Goal: Transaction & Acquisition: Obtain resource

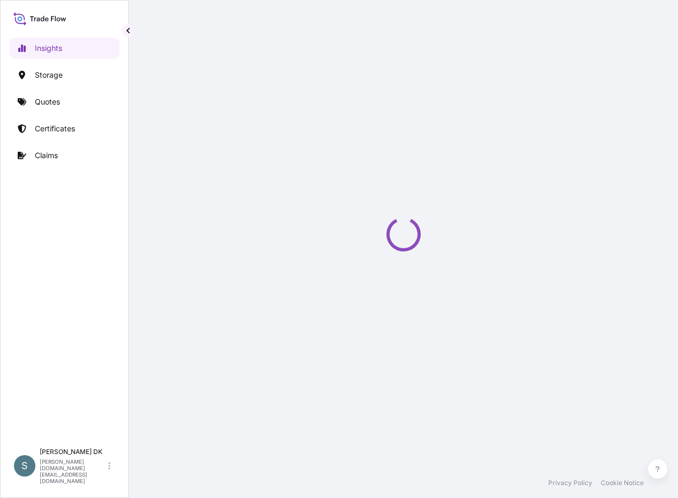
select select "2025"
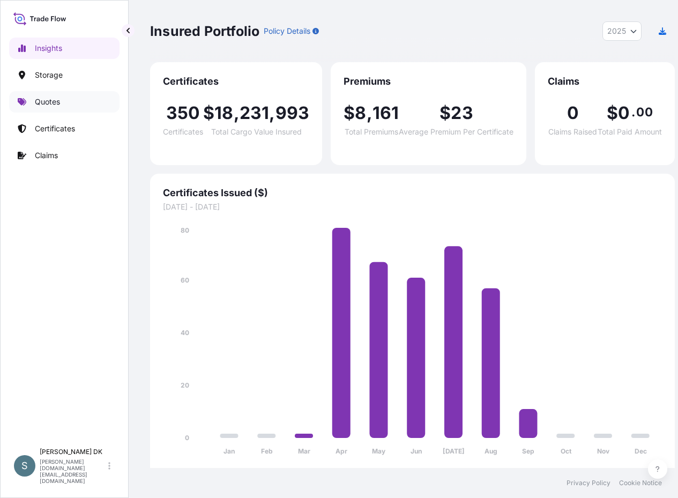
click at [54, 101] on p "Quotes" at bounding box center [47, 102] width 25 height 11
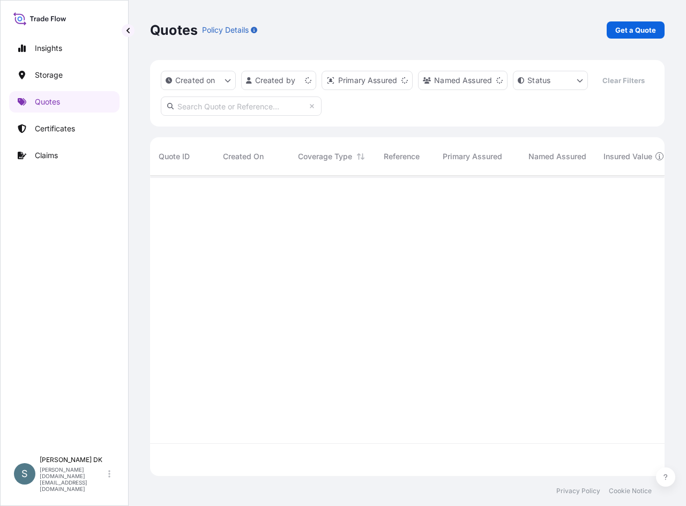
scroll to position [276, 507]
drag, startPoint x: 537, startPoint y: 29, endPoint x: 599, endPoint y: 22, distance: 62.7
click at [537, 29] on div "Quotes Policy Details Get a Quote" at bounding box center [407, 29] width 515 height 17
click at [631, 32] on p "Get a Quote" at bounding box center [636, 30] width 41 height 11
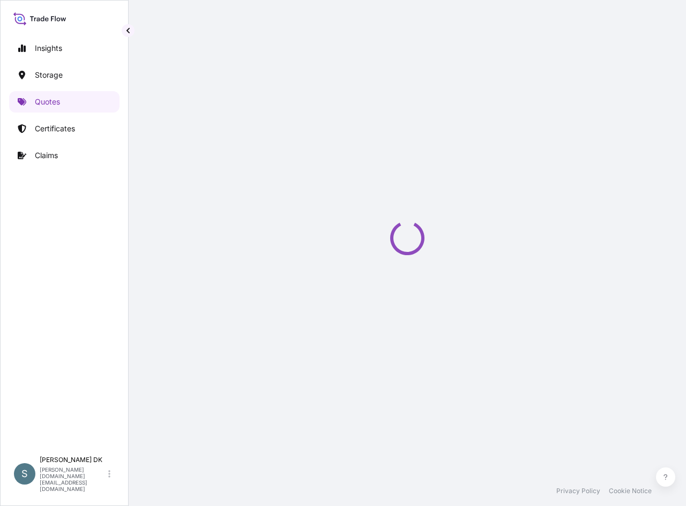
select select "Water"
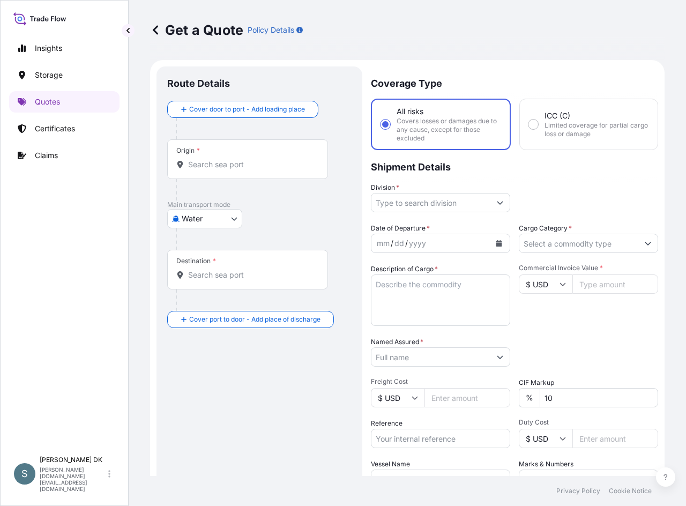
scroll to position [17, 0]
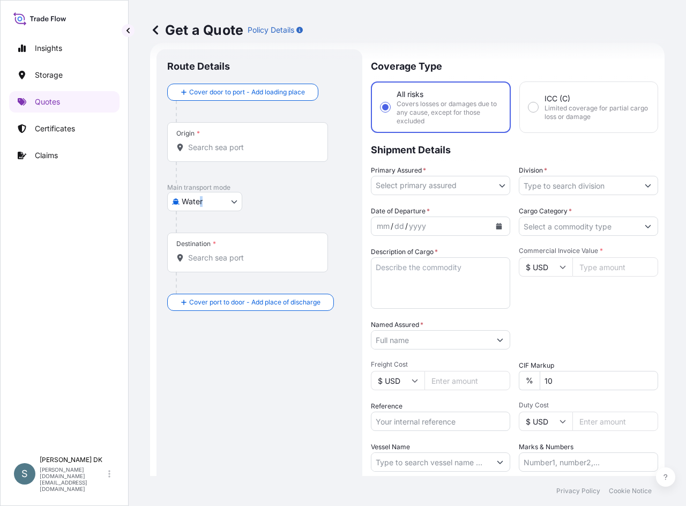
click at [199, 209] on div "Main transport mode Water Air Water Inland" at bounding box center [259, 207] width 184 height 49
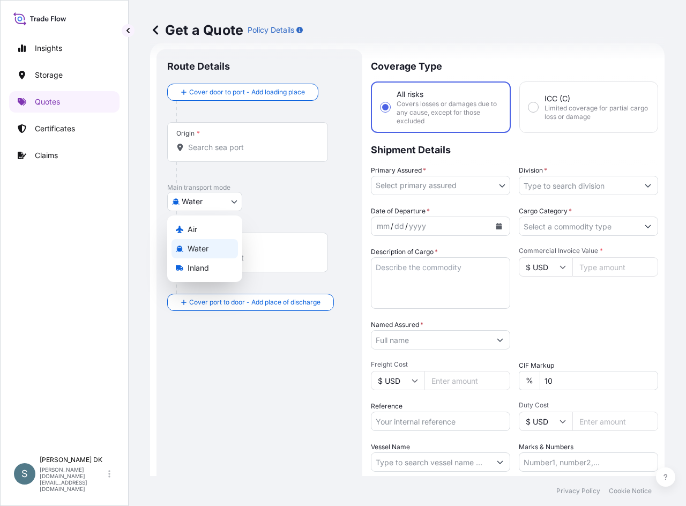
click at [226, 205] on body "Insights Storage Quotes Certificates Claims S [PERSON_NAME] DK [DOMAIN_NAME][EM…" at bounding box center [343, 253] width 686 height 506
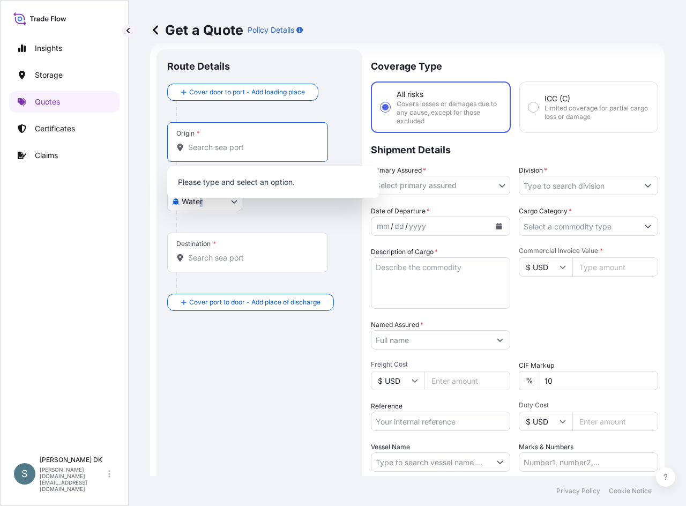
click at [227, 151] on input "Origin *" at bounding box center [251, 147] width 127 height 11
paste input "DKAAR"
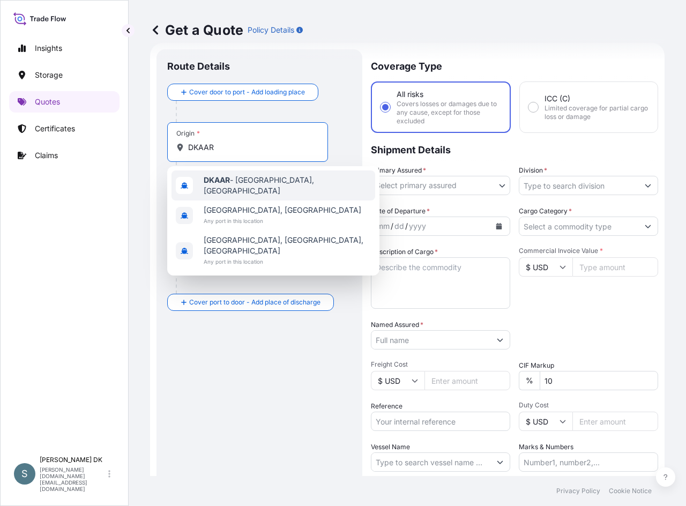
click at [279, 179] on span "DKAAR - [GEOGRAPHIC_DATA], [GEOGRAPHIC_DATA]" at bounding box center [287, 185] width 167 height 21
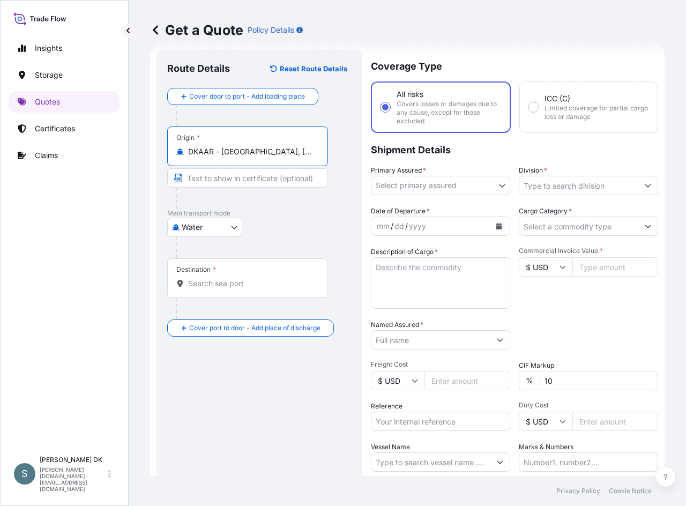
type input "DKAAR - [GEOGRAPHIC_DATA], [GEOGRAPHIC_DATA]"
click at [230, 275] on div "Destination *" at bounding box center [247, 278] width 161 height 40
click at [230, 278] on input "Destination *" at bounding box center [251, 283] width 127 height 11
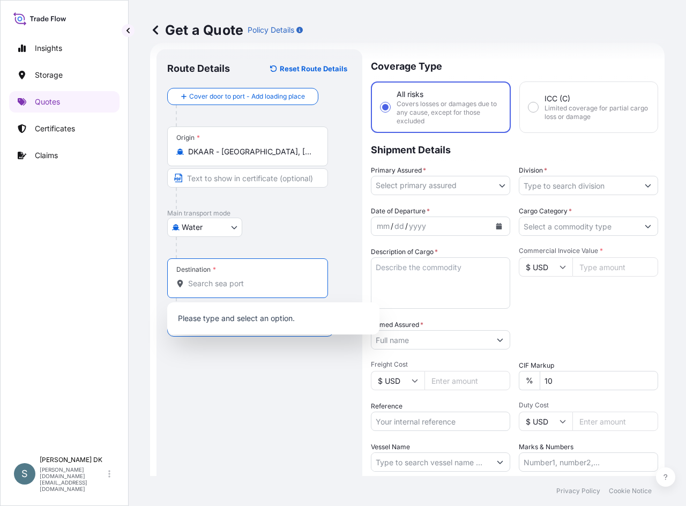
paste input "DALIAN, [GEOGRAPHIC_DATA]"
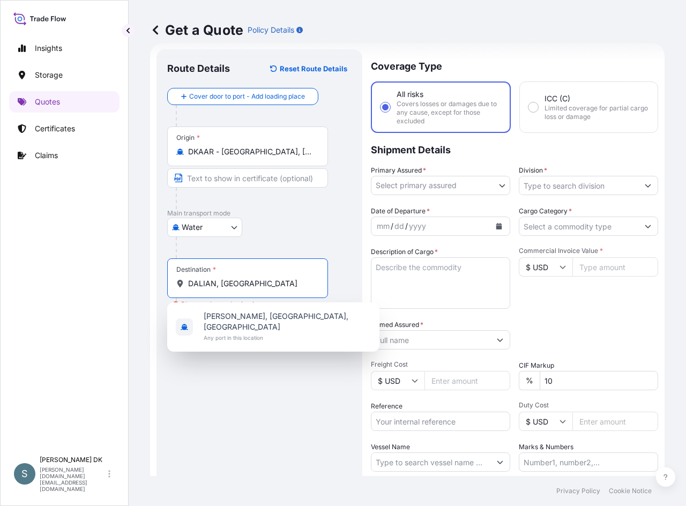
drag, startPoint x: 248, startPoint y: 287, endPoint x: 255, endPoint y: 285, distance: 8.0
click at [248, 287] on input "DALIAN, [GEOGRAPHIC_DATA]" at bounding box center [251, 283] width 127 height 11
drag, startPoint x: 253, startPoint y: 284, endPoint x: 169, endPoint y: 285, distance: 83.1
click at [169, 285] on div "Destination * [GEOGRAPHIC_DATA], [GEOGRAPHIC_DATA]" at bounding box center [247, 278] width 161 height 40
paste input "CNDLC"
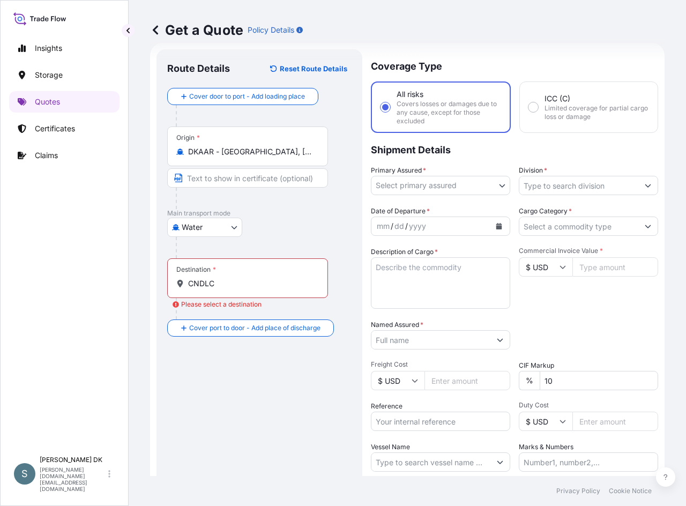
click at [225, 275] on div "Destination * CNDLC" at bounding box center [247, 278] width 161 height 40
click at [225, 278] on input "CNDLC" at bounding box center [251, 283] width 127 height 11
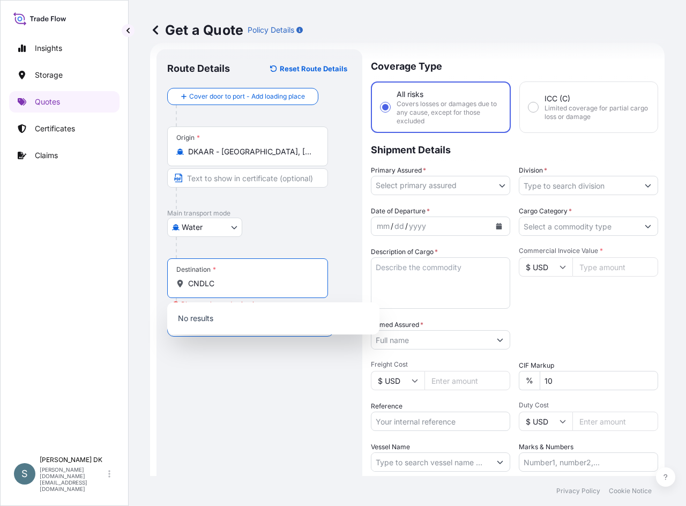
drag, startPoint x: 213, startPoint y: 281, endPoint x: 149, endPoint y: 277, distance: 65.0
click at [149, 277] on div "Get a Quote Policy Details Route Details Reset Route Details Cover door to port…" at bounding box center [408, 238] width 558 height 476
paste input "DALIAN, [GEOGRAPHIC_DATA]"
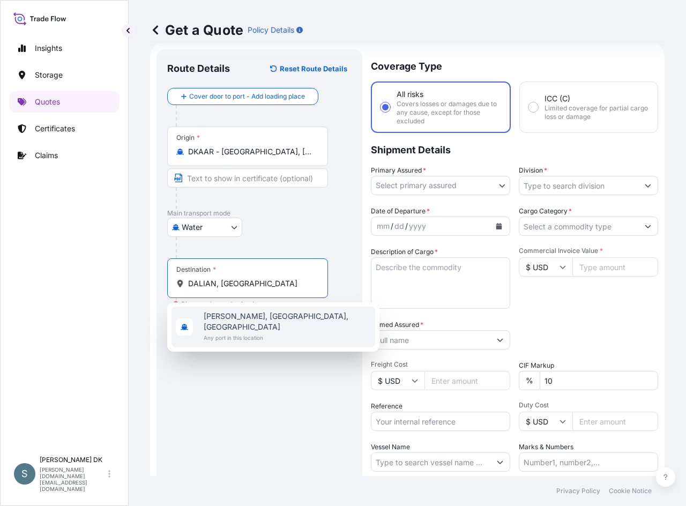
click at [251, 320] on span "[PERSON_NAME], [GEOGRAPHIC_DATA], [GEOGRAPHIC_DATA]" at bounding box center [287, 321] width 167 height 21
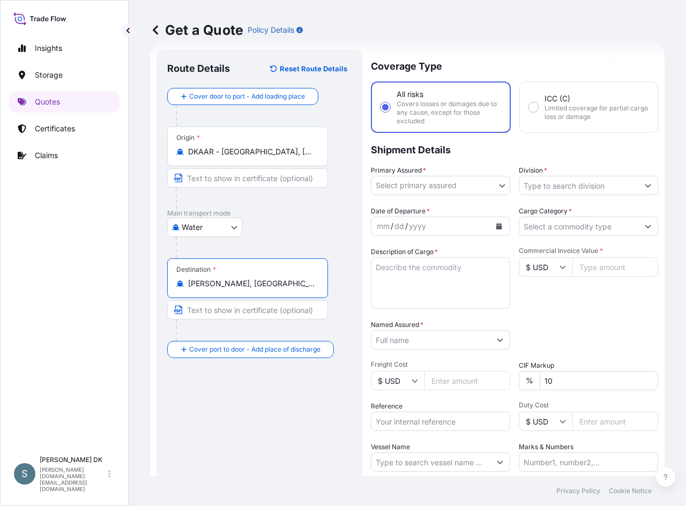
type input "[PERSON_NAME], [GEOGRAPHIC_DATA], [GEOGRAPHIC_DATA]"
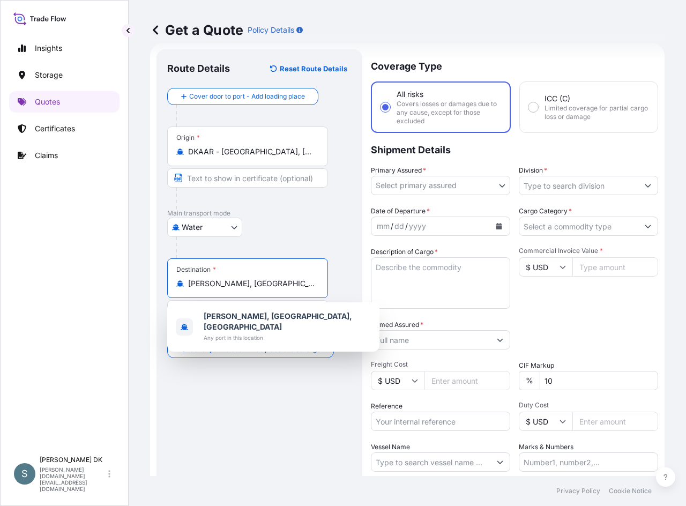
click at [330, 218] on div "Water Air Water Inland" at bounding box center [259, 227] width 184 height 19
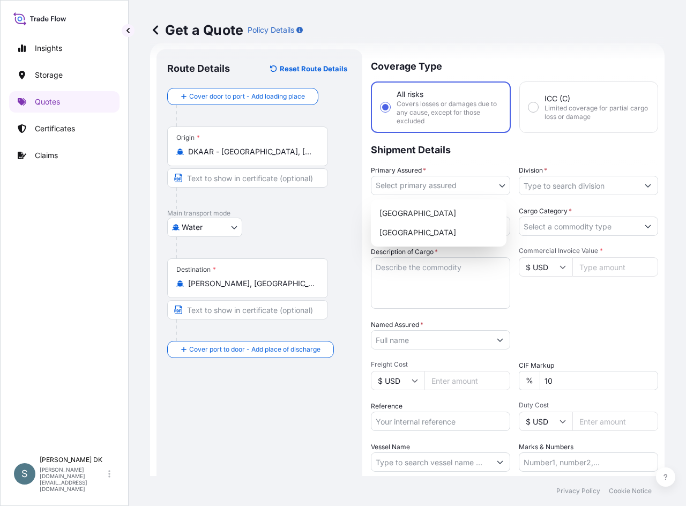
click at [484, 183] on body "1 option available. Insights Storage Quotes Certificates Claims S [PERSON_NAME]…" at bounding box center [343, 253] width 686 height 506
click at [435, 212] on div "[GEOGRAPHIC_DATA]" at bounding box center [438, 213] width 127 height 19
select select "31589"
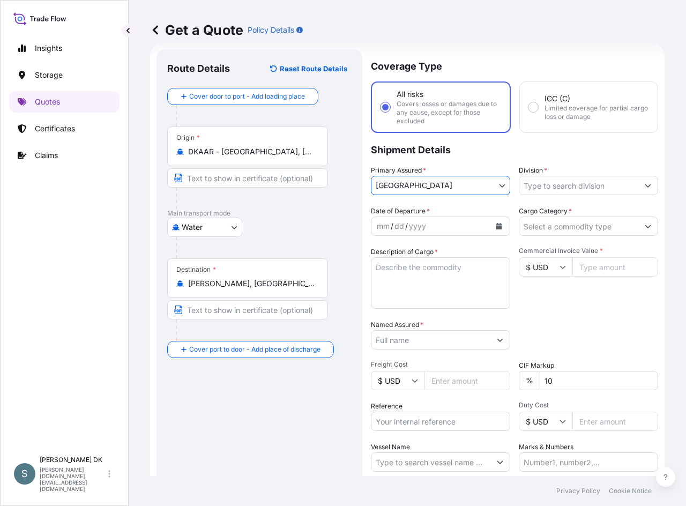
click at [565, 184] on input "Division *" at bounding box center [579, 185] width 119 height 19
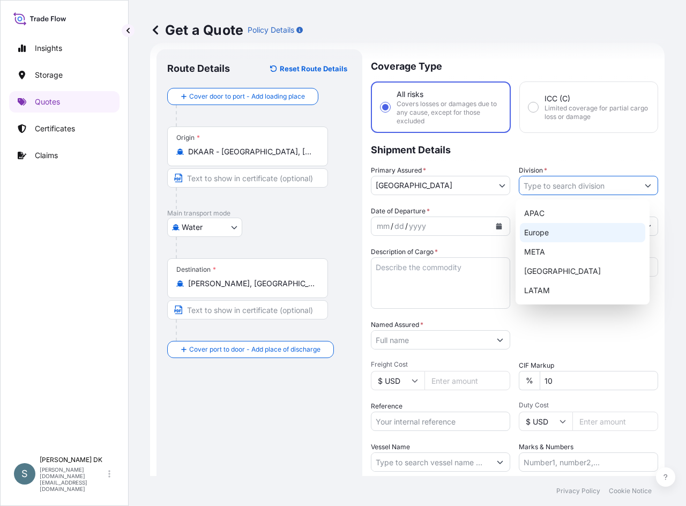
click at [554, 229] on div "Europe" at bounding box center [583, 232] width 126 height 19
type input "Europe"
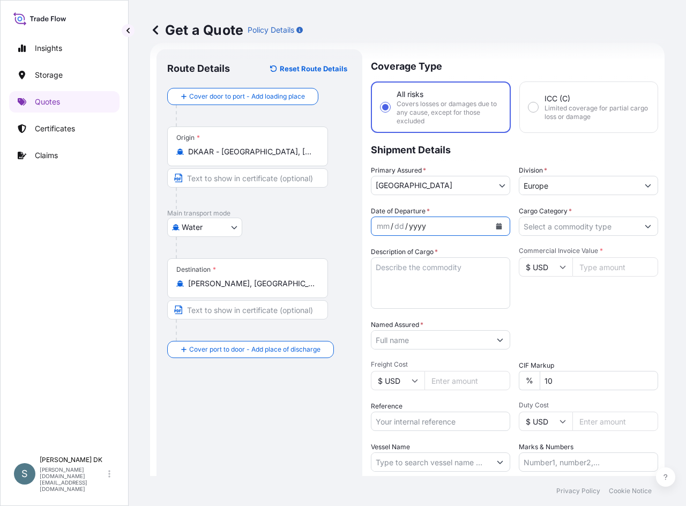
click at [414, 229] on div "yyyy" at bounding box center [417, 226] width 19 height 13
click at [471, 205] on div "Coverage Type All risks Covers losses or damages due to any cause, except for t…" at bounding box center [514, 300] width 287 height 502
click at [497, 228] on icon "Calendar" at bounding box center [500, 226] width 6 height 6
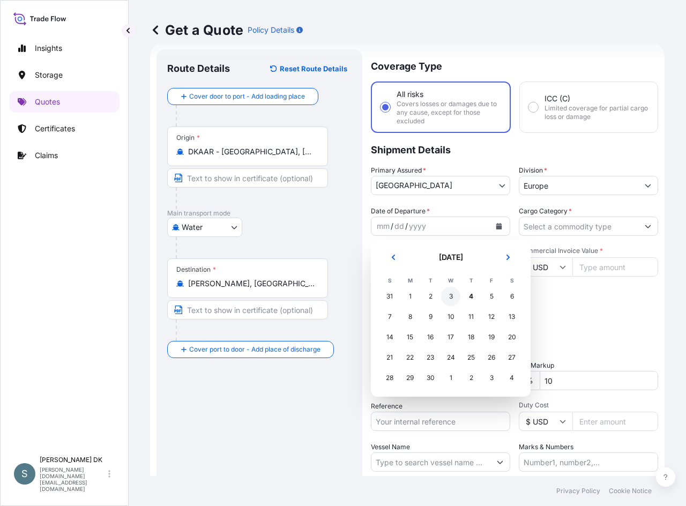
click at [451, 295] on div "3" at bounding box center [450, 296] width 19 height 19
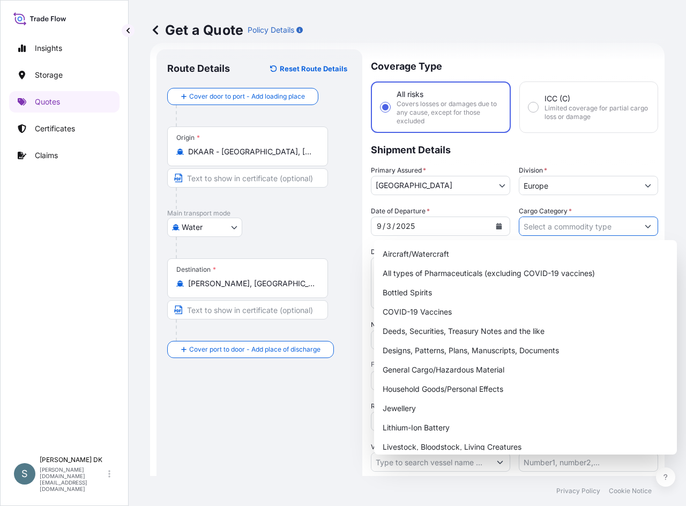
click at [626, 227] on input "Cargo Category *" at bounding box center [579, 226] width 119 height 19
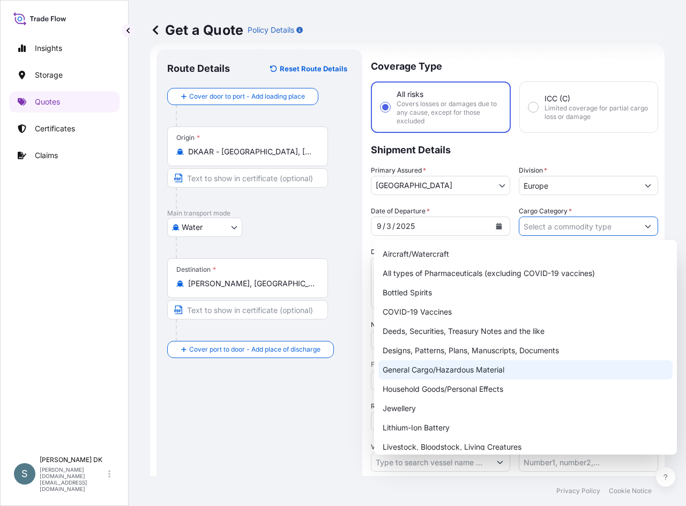
click at [463, 366] on div "General Cargo/Hazardous Material" at bounding box center [526, 369] width 294 height 19
type input "General Cargo/Hazardous Material"
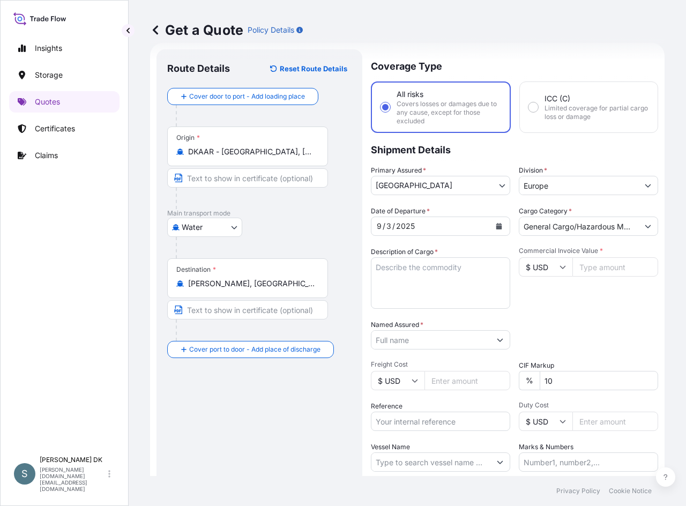
drag, startPoint x: 465, startPoint y: 159, endPoint x: 482, endPoint y: 171, distance: 20.4
click at [465, 159] on p "Shipment Details" at bounding box center [514, 149] width 287 height 32
click at [346, 297] on div "Destination * [PERSON_NAME], [GEOGRAPHIC_DATA], [GEOGRAPHIC_DATA]" at bounding box center [259, 299] width 184 height 83
click at [544, 263] on input "$ USD" at bounding box center [546, 266] width 54 height 19
click at [540, 298] on div "€ EUR" at bounding box center [542, 296] width 45 height 20
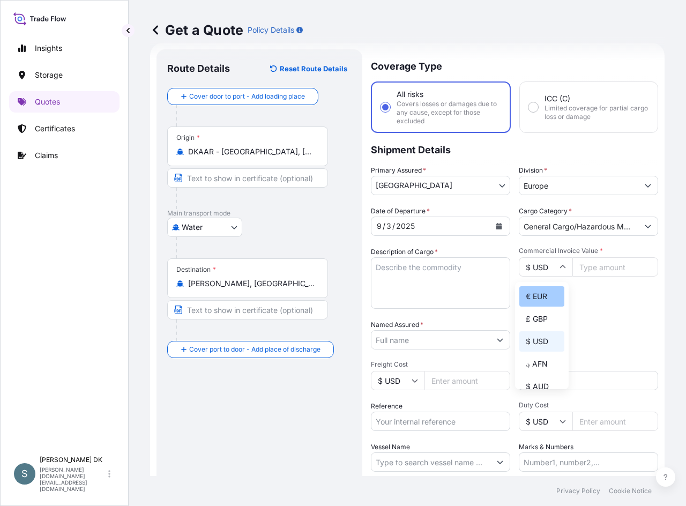
type input "€ EUR"
click at [404, 384] on input "$ USD" at bounding box center [398, 380] width 54 height 19
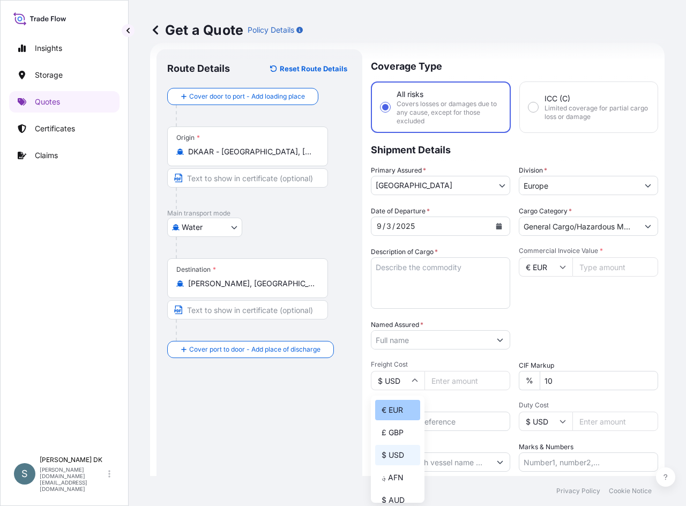
click at [406, 406] on div "€ EUR" at bounding box center [397, 410] width 45 height 20
type input "€ EUR"
click at [602, 268] on input "Commercial Invoice Value *" at bounding box center [616, 266] width 86 height 19
click at [587, 266] on input "Commercial Invoice Value *" at bounding box center [616, 266] width 86 height 19
type input "14210.00"
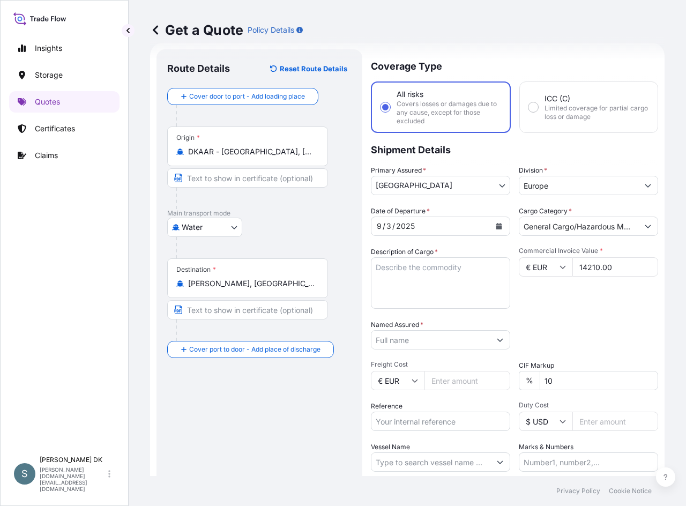
click at [428, 340] on input "Named Assured *" at bounding box center [431, 339] width 119 height 19
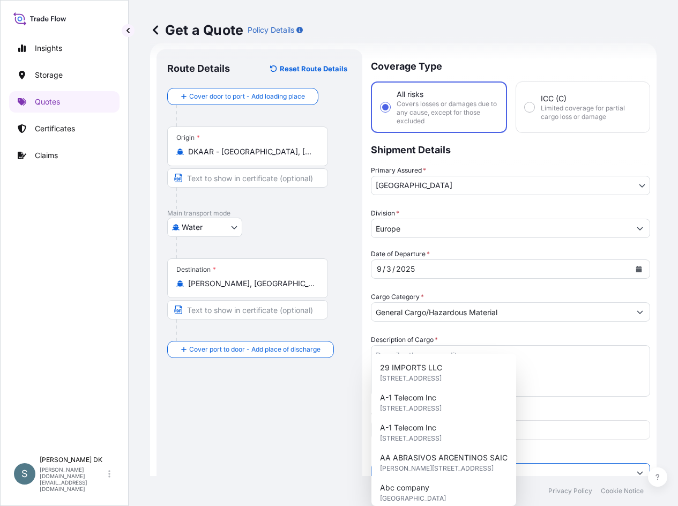
click at [443, 463] on input "Named Assured *" at bounding box center [501, 472] width 259 height 19
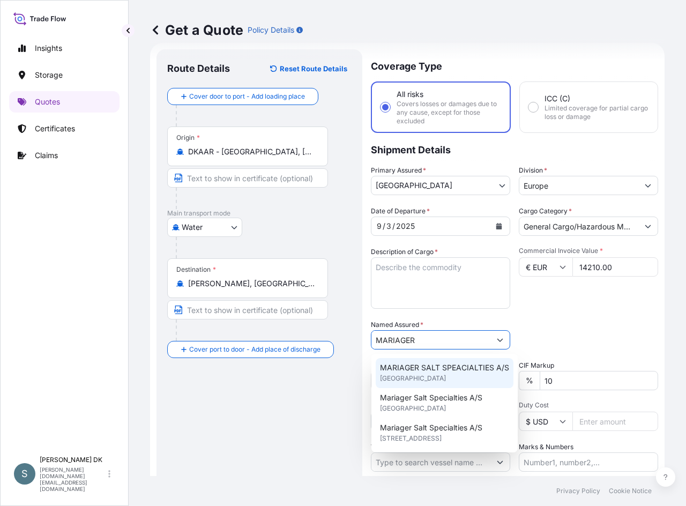
click at [441, 369] on span "MARIAGER SALT SPEACIALTIES A/S" at bounding box center [444, 367] width 129 height 11
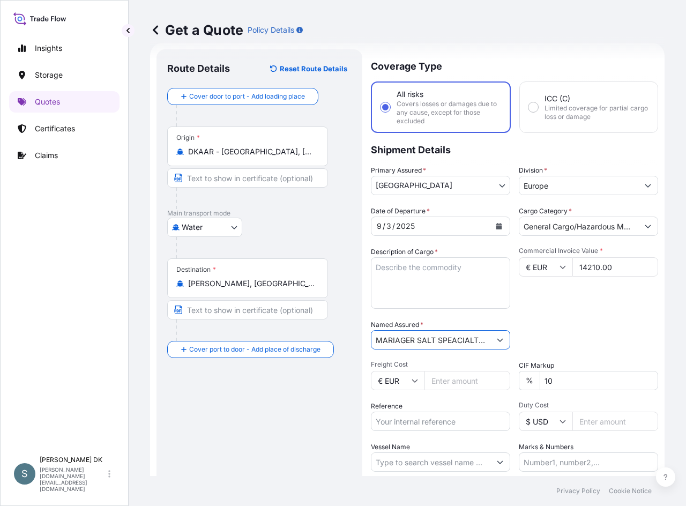
type input "MARIAGER SALT SPEACIALTIES A/S"
click at [535, 335] on div "Packing Category Type to search a container mode Please select a primary mode o…" at bounding box center [588, 335] width 139 height 30
click at [622, 303] on div "Commercial Invoice Value * € EUR 14210.00" at bounding box center [588, 278] width 139 height 62
click at [431, 270] on textarea "Description of Cargo *" at bounding box center [440, 282] width 139 height 51
click at [428, 269] on textarea "Description of Cargo *" at bounding box center [440, 282] width 139 height 51
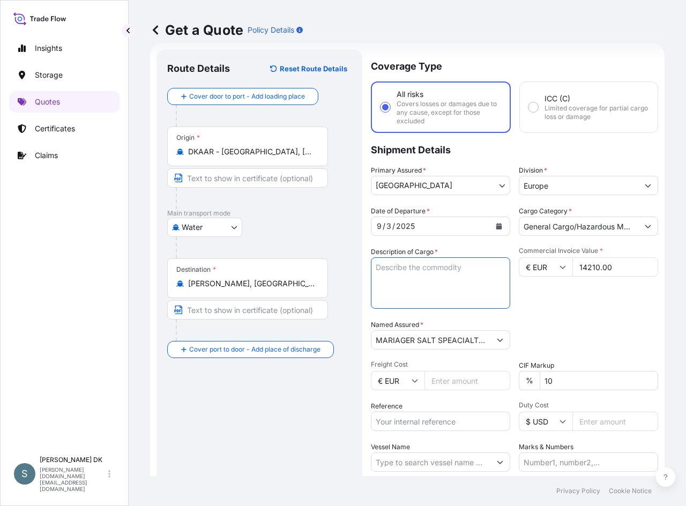
paste textarea "SANAL P®+ CHINA, [MEDICAL_DATA], PHARMACEUTICAL QUALITY,"
click at [375, 290] on textarea "SANAL P®+ CHINA, [MEDICAL_DATA], PHARMACEUTICAL QUALITY," at bounding box center [440, 282] width 139 height 51
click at [254, 412] on div "Route Details Reset Route Details Cover door to port - Add loading place Place …" at bounding box center [259, 300] width 184 height 481
click at [414, 291] on textarea "SANAL P®+ CHINA, [MEDICAL_DATA], PHARMACEUTICAL QUALITY," at bounding box center [440, 282] width 139 height 51
type textarea "SANAL P®+ CHINA, [MEDICAL_DATA], PHARMACEUTICAL QUALITY"
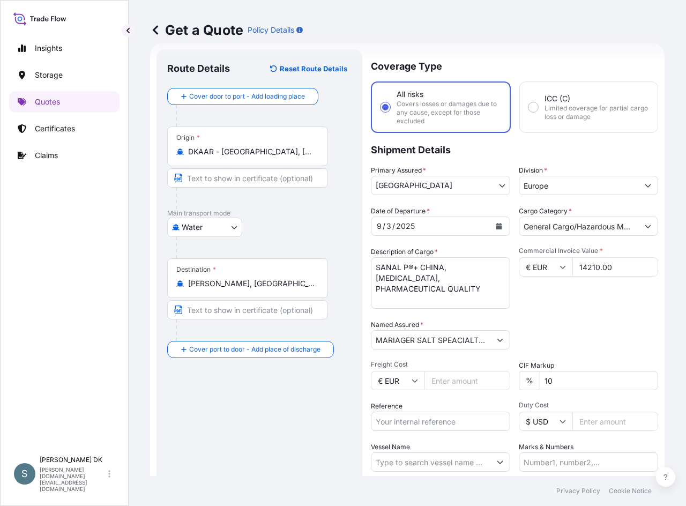
click at [551, 319] on div "Date of Departure * [DATE] Cargo Category * General Cargo/Hazardous Material De…" at bounding box center [514, 339] width 287 height 266
click at [201, 401] on div "Route Details Reset Route Details Cover door to port - Add loading place Place …" at bounding box center [259, 300] width 184 height 481
click at [434, 382] on input "Freight Cost" at bounding box center [468, 380] width 86 height 19
paste input "1780.45"
type input "1780.45"
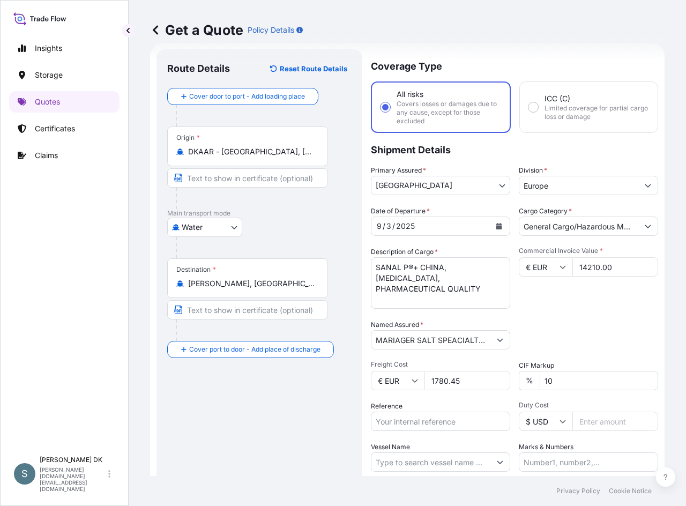
click at [410, 421] on input "Reference" at bounding box center [440, 421] width 139 height 19
click at [434, 426] on input "Reference" at bounding box center [440, 421] width 139 height 19
paste input "DK1001020361 2587466"
click at [432, 421] on input "DK1001020361 2587466" at bounding box center [440, 421] width 139 height 19
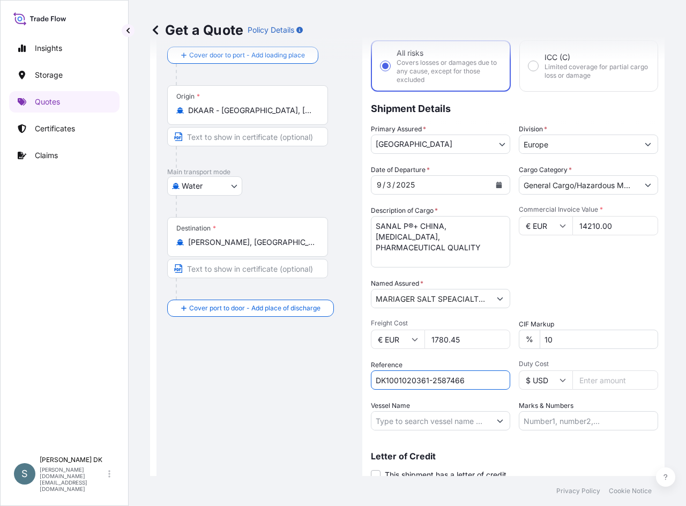
scroll to position [99, 0]
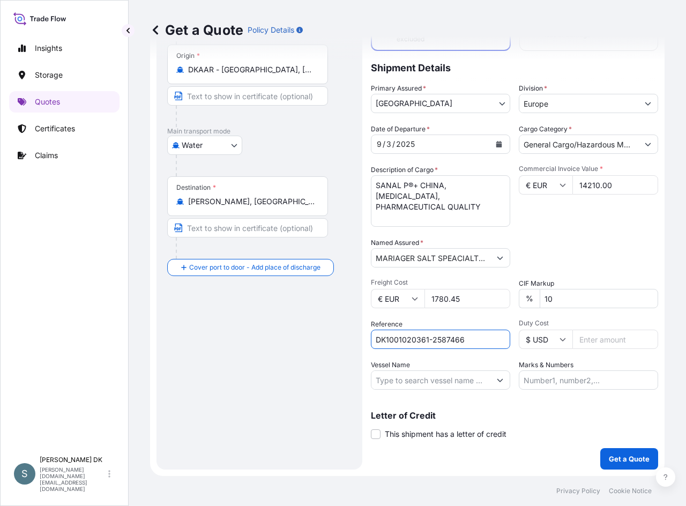
type input "DK1001020361-2587466"
click at [340, 357] on div "Route Details Reset Route Details Cover door to port - Add loading place Place …" at bounding box center [259, 218] width 184 height 481
click at [446, 377] on input "Vessel Name" at bounding box center [431, 380] width 119 height 19
drag, startPoint x: 314, startPoint y: 345, endPoint x: 323, endPoint y: 344, distance: 9.3
click at [314, 345] on div "Route Details Reset Route Details Cover door to port - Add loading place Place …" at bounding box center [259, 218] width 184 height 481
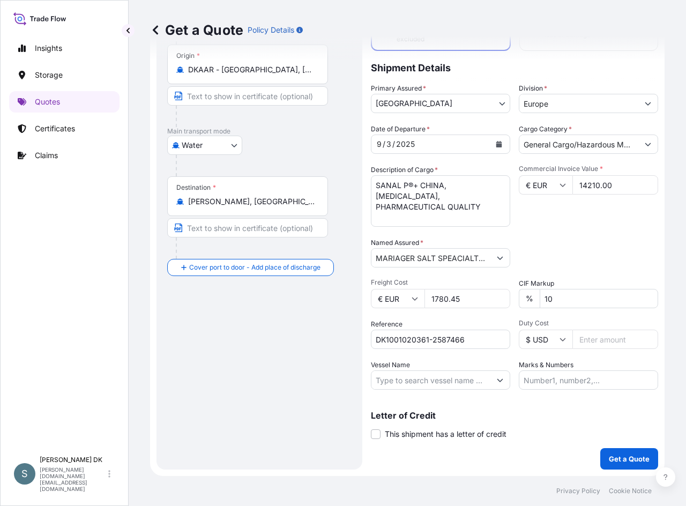
click at [454, 380] on input "Vessel Name" at bounding box center [431, 380] width 119 height 19
paste input "MSC [PERSON_NAME]"
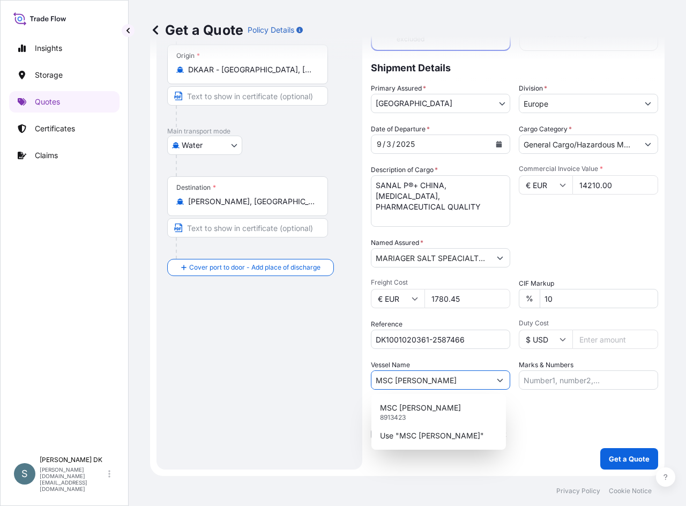
type input "MSC [PERSON_NAME]"
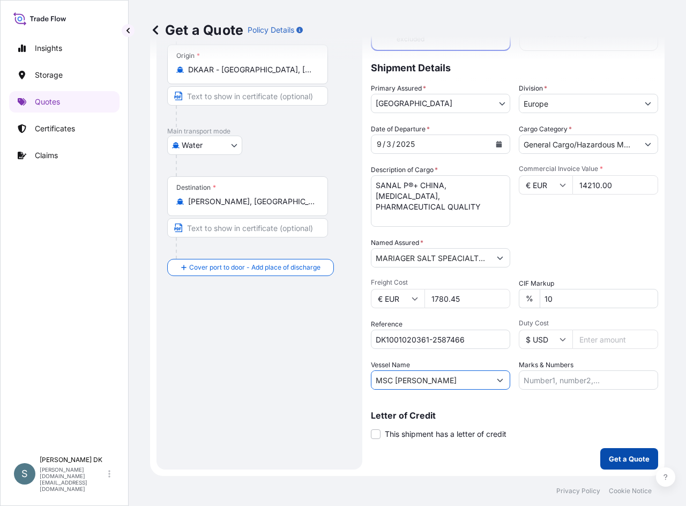
click at [612, 462] on p "Get a Quote" at bounding box center [629, 459] width 41 height 11
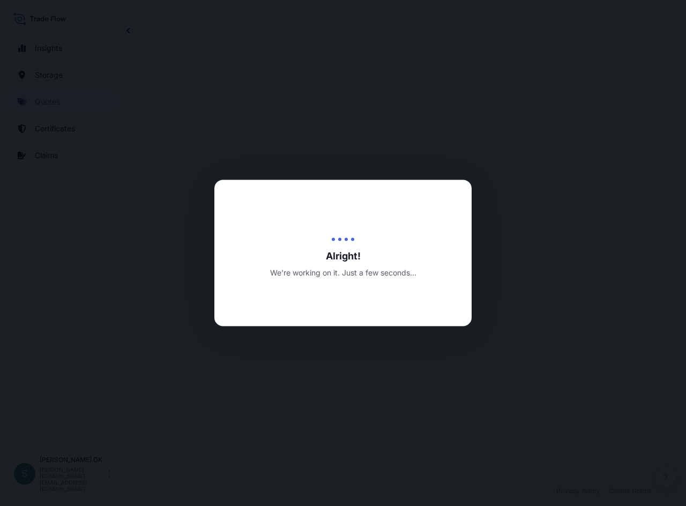
select select "Water"
select select "31589"
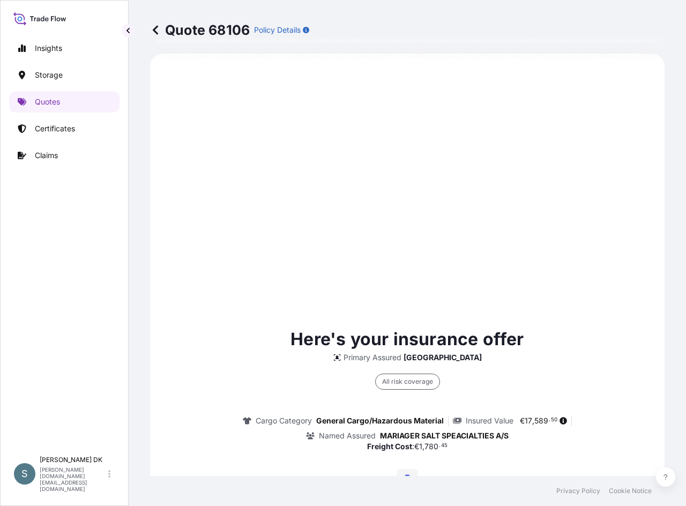
click at [308, 244] on div "Here's your insurance offer Primary Assured [GEOGRAPHIC_DATA] All risk coverage…" at bounding box center [407, 472] width 485 height 806
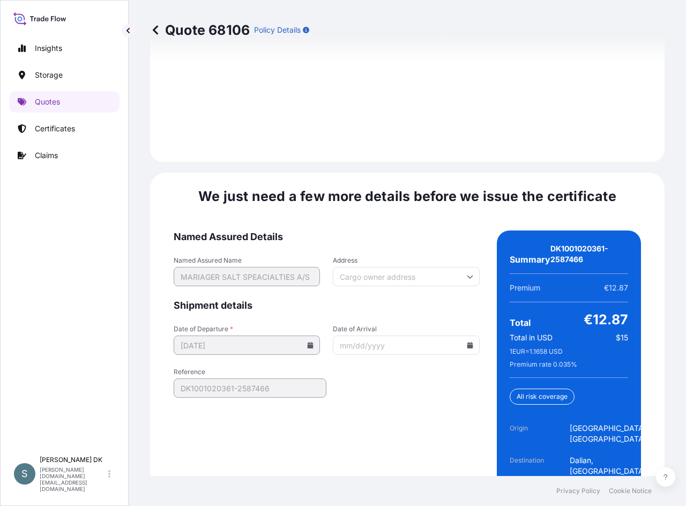
scroll to position [1674, 0]
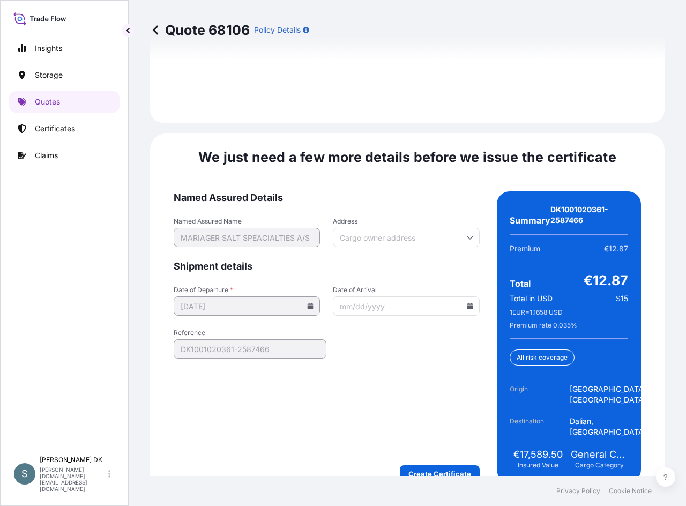
click at [419, 191] on span "Named Assured Details" at bounding box center [327, 197] width 306 height 13
click at [470, 298] on input "Date of Arrival" at bounding box center [406, 306] width 146 height 19
click at [467, 303] on icon at bounding box center [470, 306] width 6 height 6
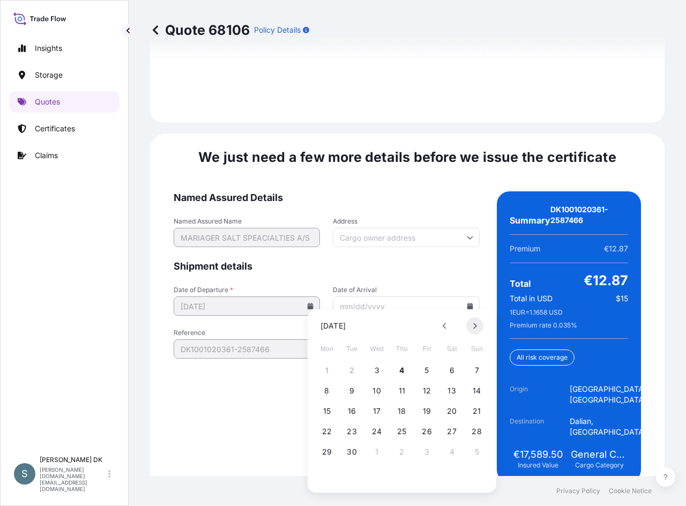
click at [478, 327] on button at bounding box center [474, 325] width 17 height 17
click at [475, 329] on icon at bounding box center [475, 326] width 4 height 6
click at [427, 391] on button "7" at bounding box center [427, 390] width 17 height 17
type input "[DATE]"
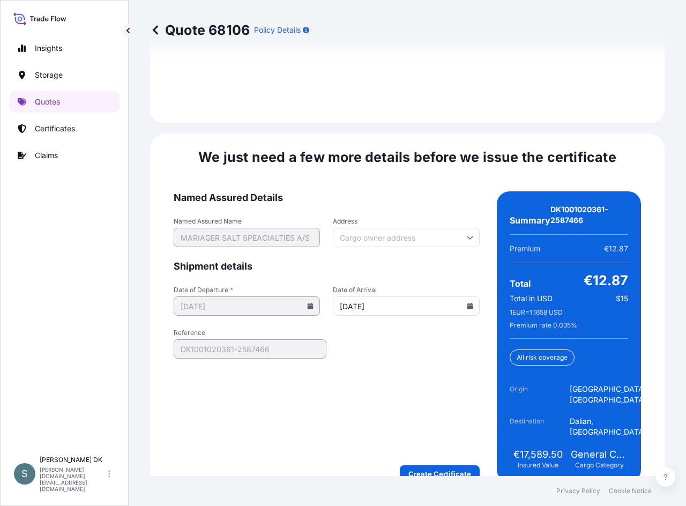
click at [431, 262] on span "Shipment details" at bounding box center [327, 266] width 306 height 13
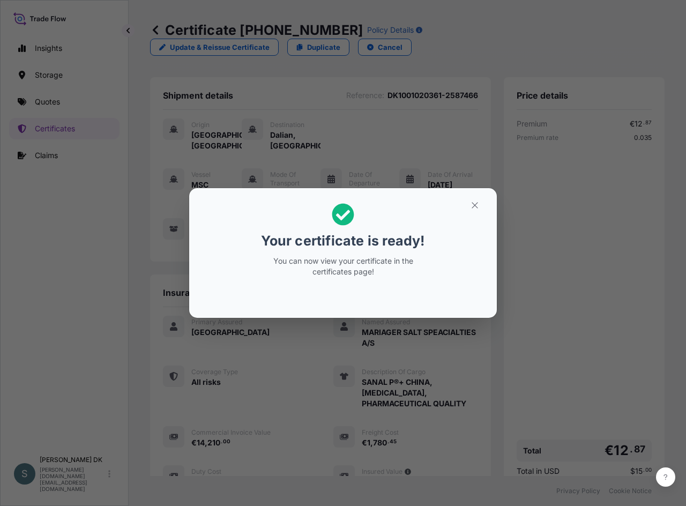
click at [23, 305] on div "Your certificate is ready! You can now view your certificate in the certificate…" at bounding box center [343, 253] width 686 height 506
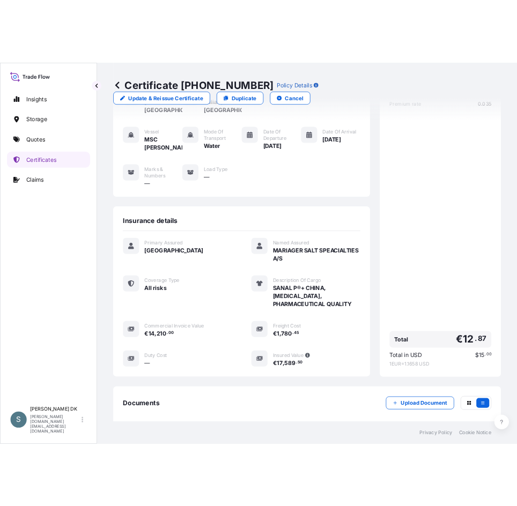
scroll to position [187, 0]
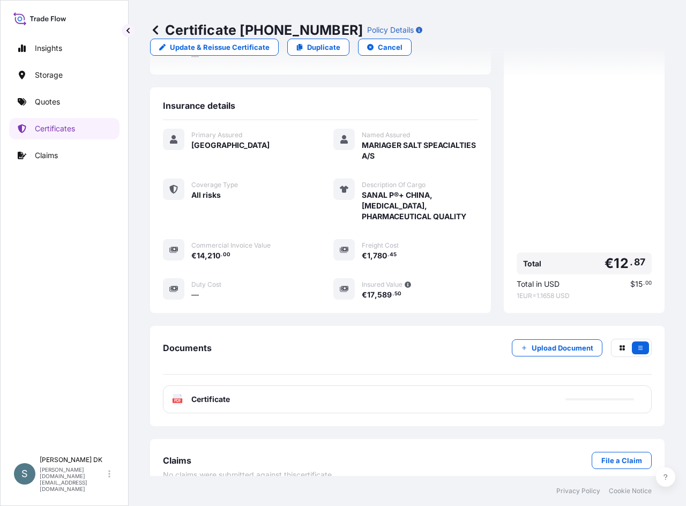
click at [250, 393] on div "PDF Certificate" at bounding box center [407, 400] width 489 height 28
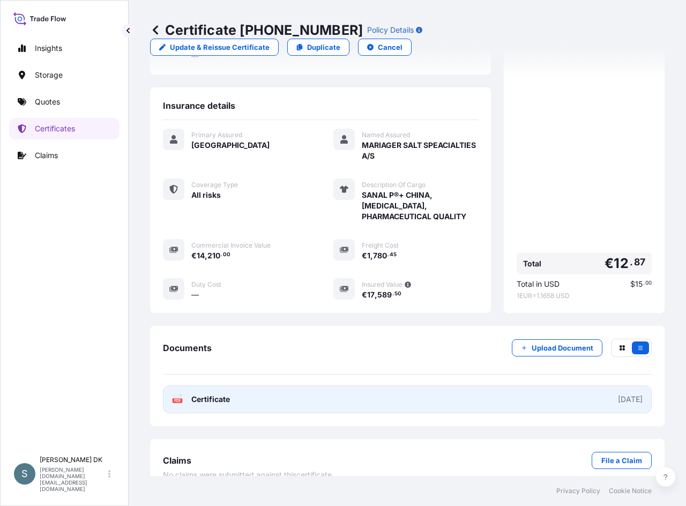
click at [273, 390] on link "PDF Certificate [DATE]" at bounding box center [407, 400] width 489 height 28
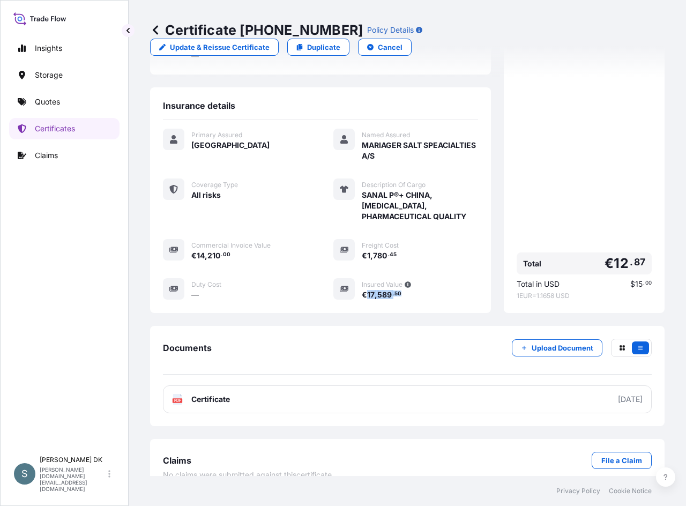
drag, startPoint x: 363, startPoint y: 276, endPoint x: 398, endPoint y: 280, distance: 35.6
click at [398, 289] on div "€ 17 , 589 . 50" at bounding box center [420, 294] width 116 height 11
copy span "17 , 589 . 50"
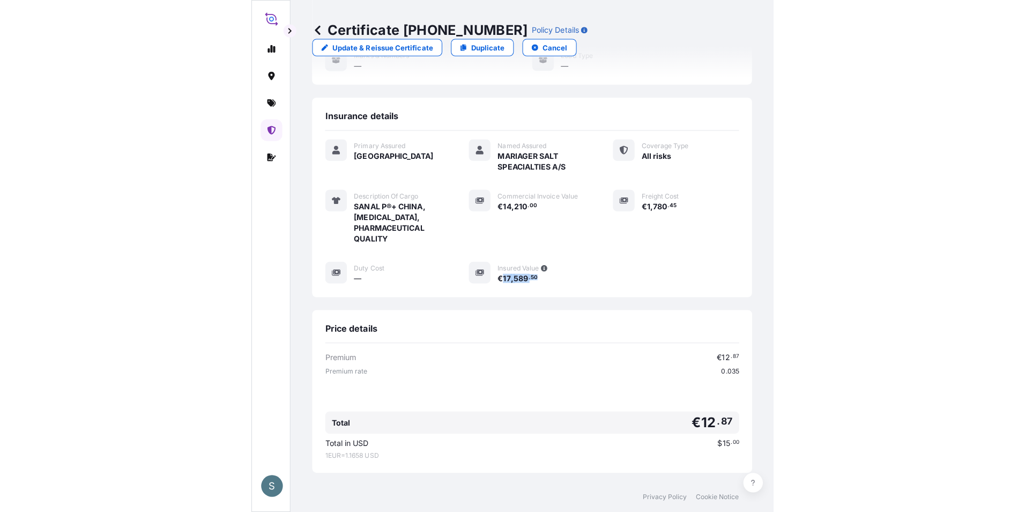
scroll to position [222, 0]
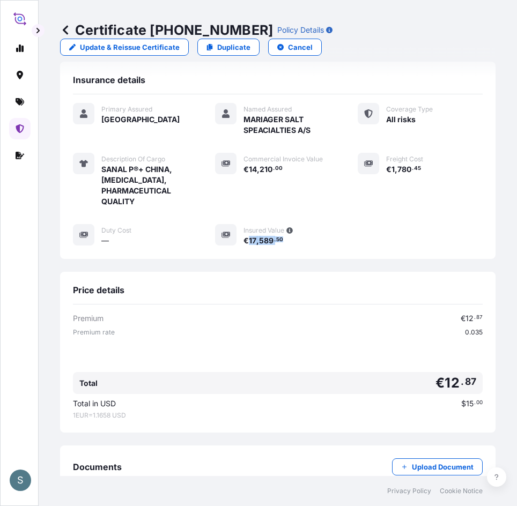
click at [266, 245] on span "589" at bounding box center [266, 241] width 14 height 8
drag, startPoint x: 248, startPoint y: 240, endPoint x: 286, endPoint y: 240, distance: 38.1
click at [286, 240] on div "€ 17 , 589 . 50" at bounding box center [291, 240] width 97 height 11
copy span "7 , 589 . 50"
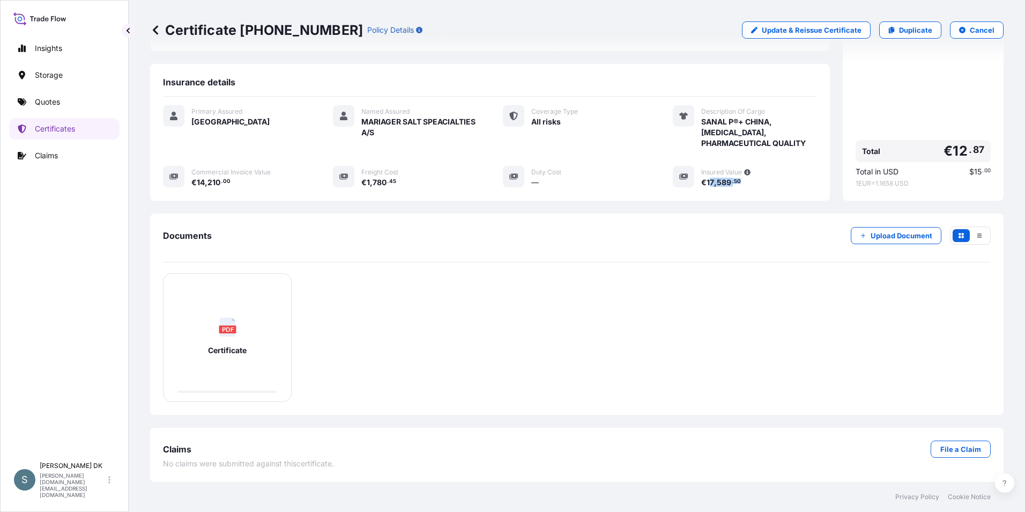
scroll to position [63, 0]
